Goal: Find specific page/section: Find specific page/section

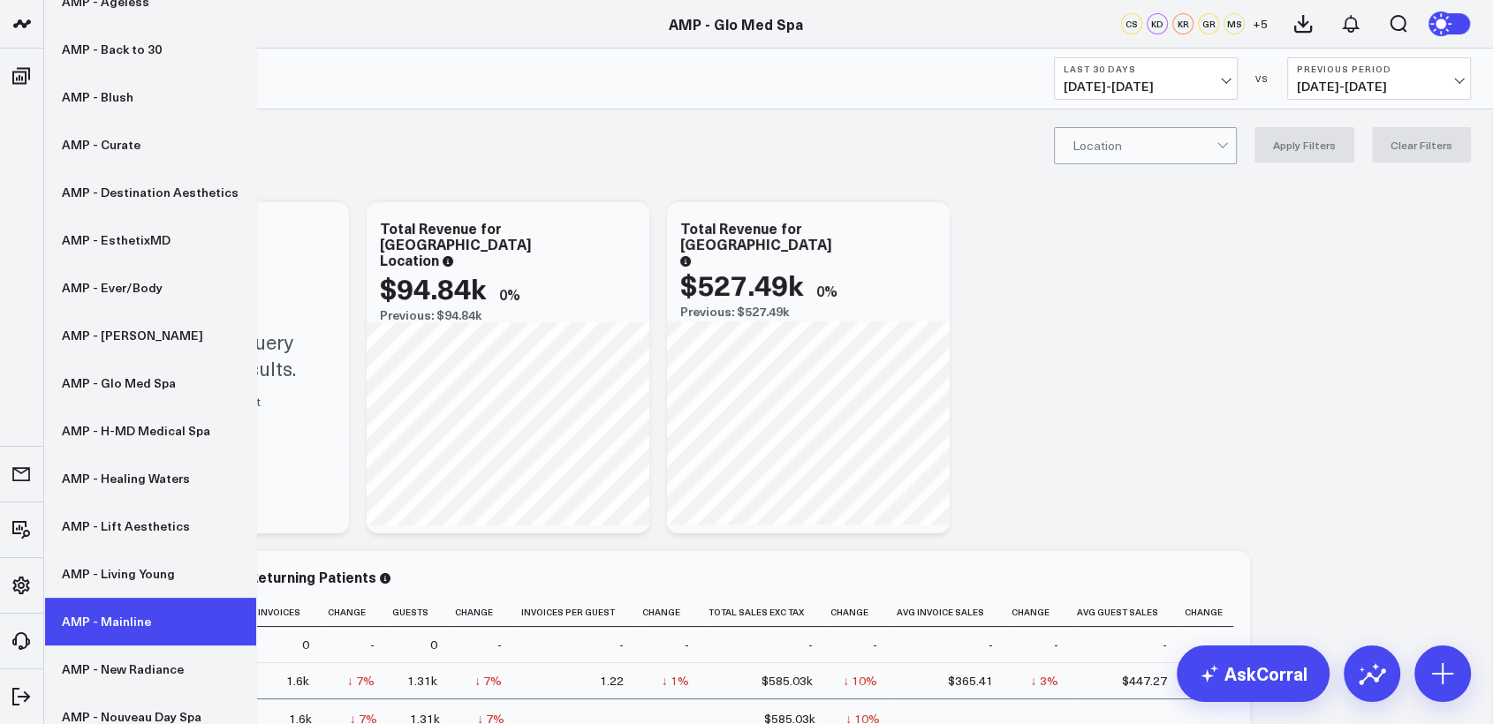
scroll to position [463, 0]
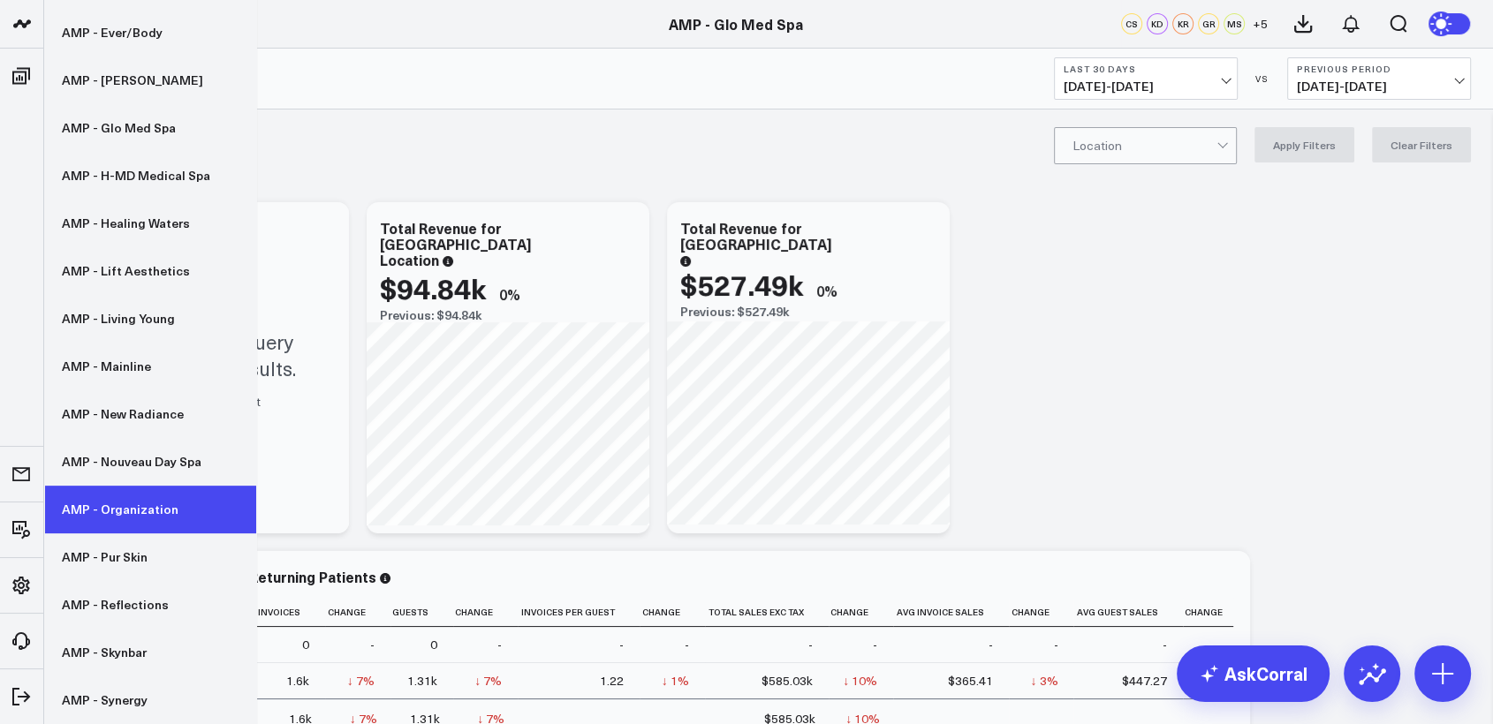
click at [150, 512] on link "AMP - Organization" at bounding box center [150, 510] width 212 height 48
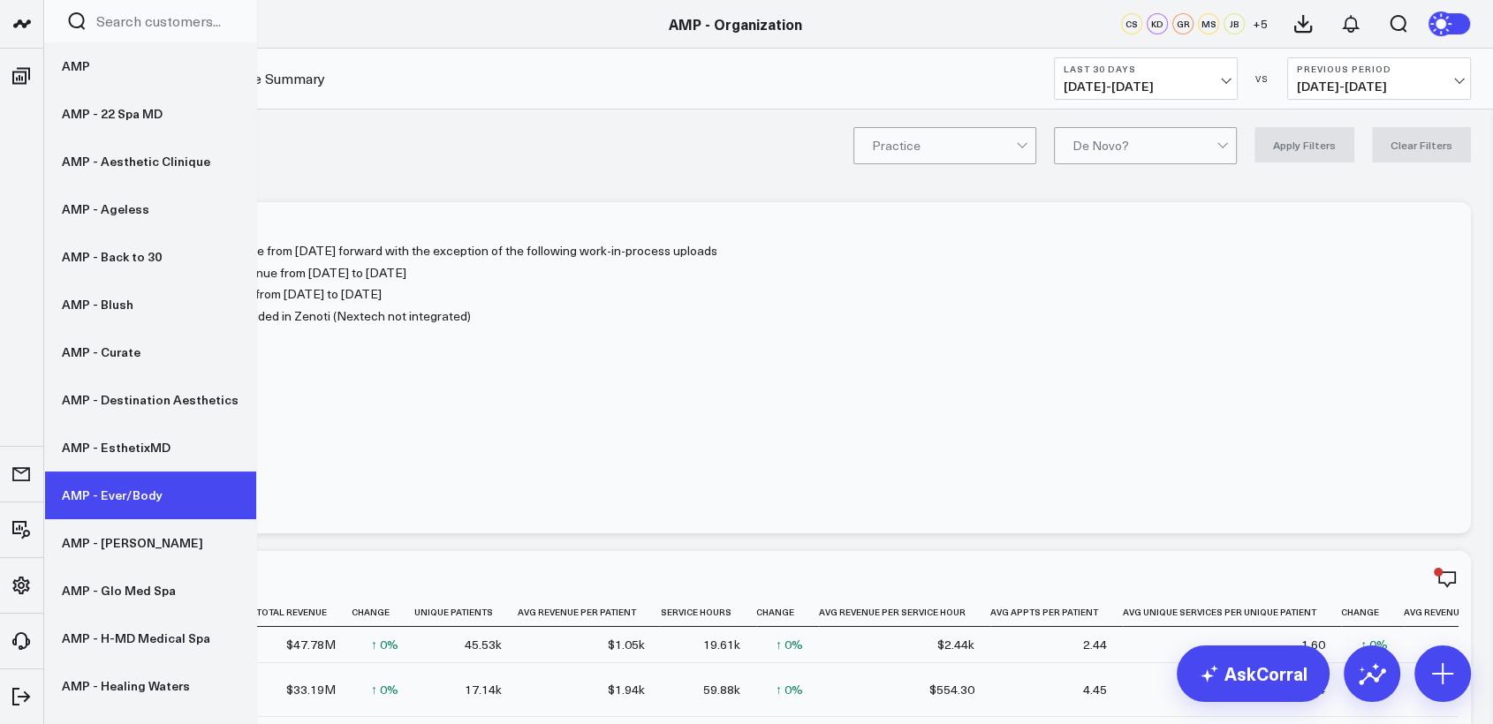
click at [126, 499] on link "AMP - Ever/Body" at bounding box center [150, 496] width 212 height 48
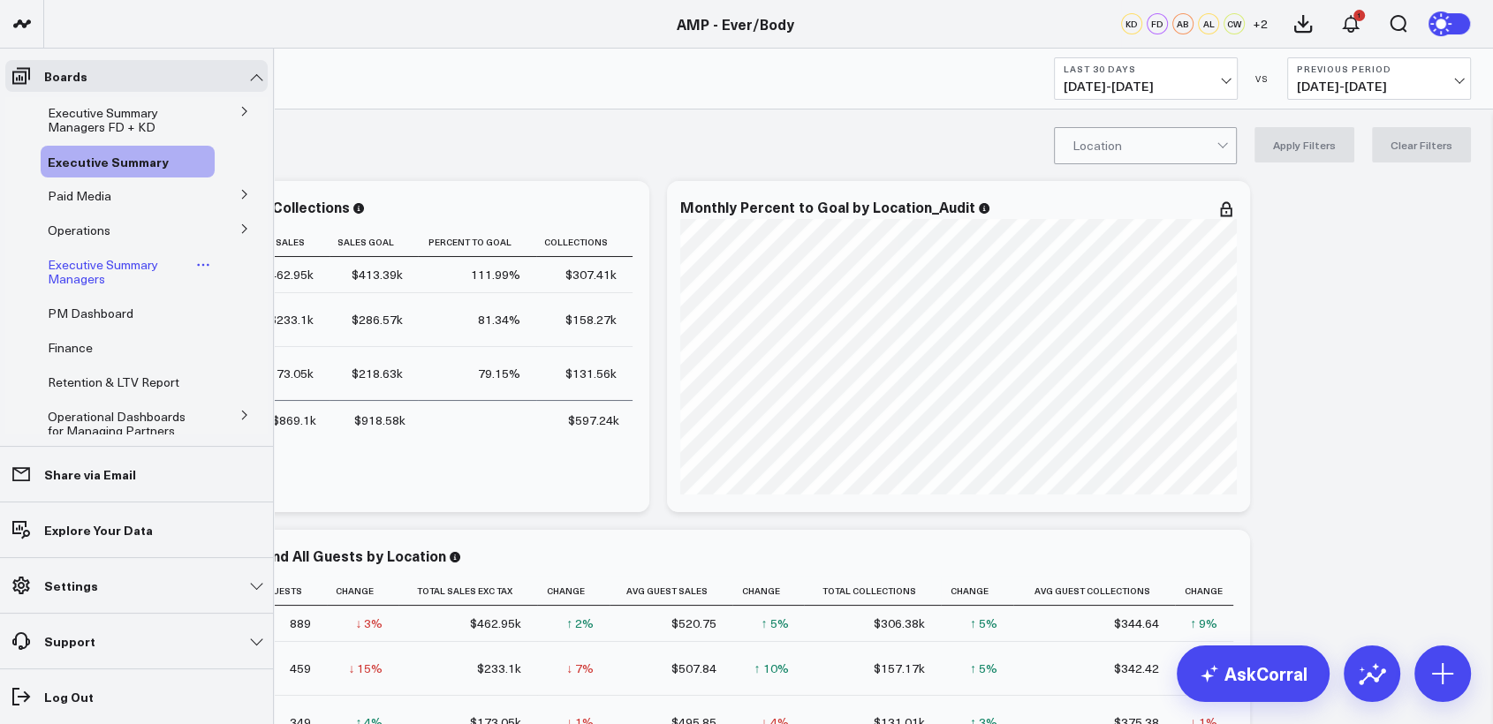
click at [83, 272] on span "Executive Summary Managers" at bounding box center [103, 271] width 110 height 31
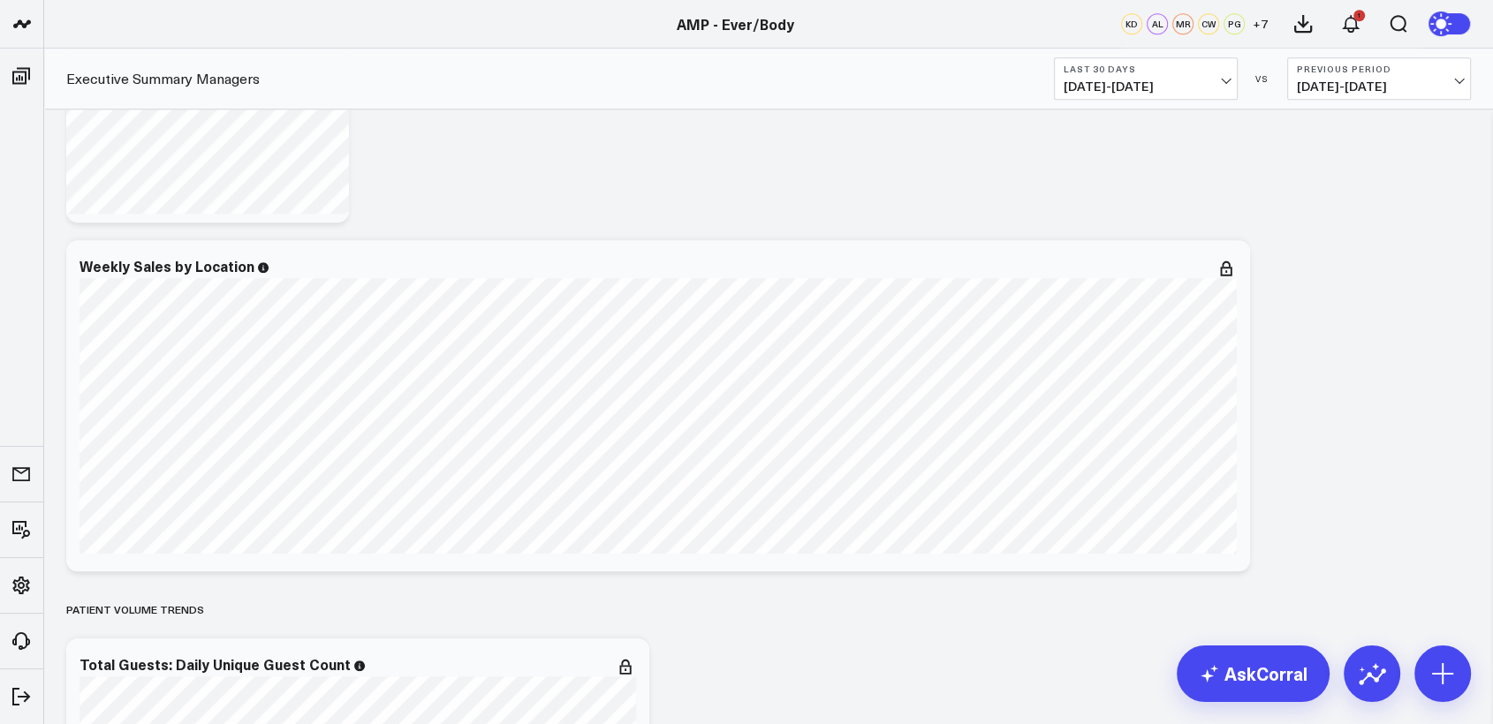
scroll to position [1459, 0]
